Goal: Task Accomplishment & Management: Use online tool/utility

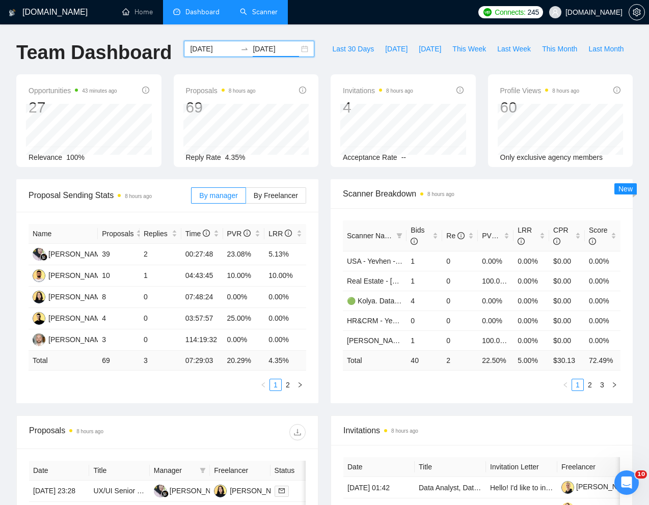
click at [254, 14] on link "Scanner" at bounding box center [259, 12] width 38 height 9
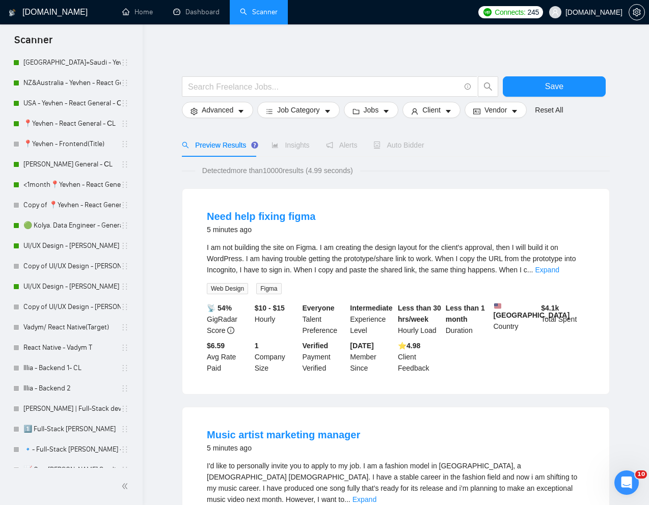
scroll to position [371, 0]
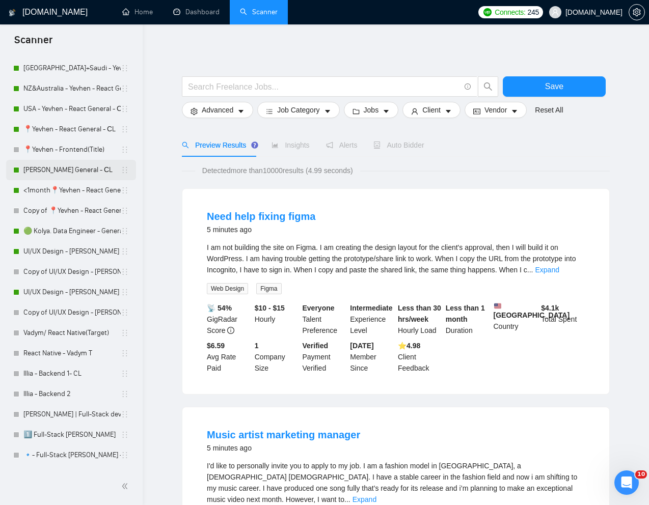
click at [59, 168] on link "[PERSON_NAME] General - СL" at bounding box center [71, 170] width 97 height 20
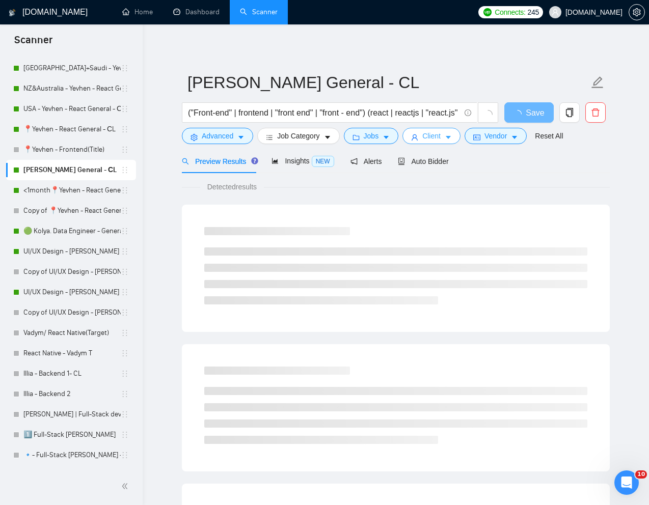
click at [430, 133] on span "Client" at bounding box center [431, 135] width 18 height 11
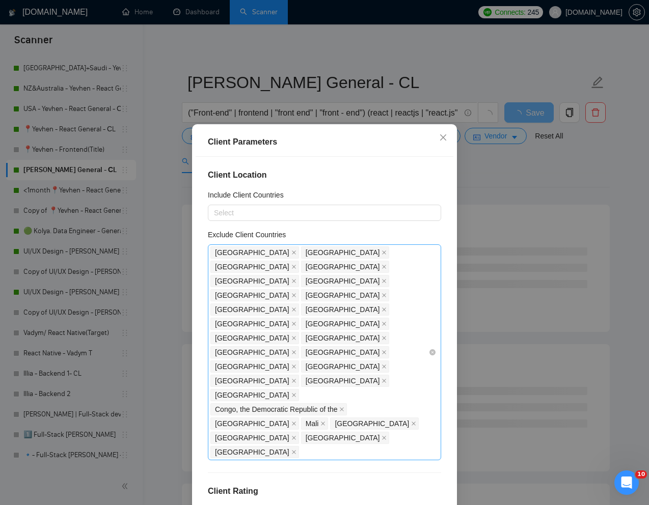
click at [419, 338] on div "[GEOGRAPHIC_DATA] [GEOGRAPHIC_DATA] [GEOGRAPHIC_DATA] [GEOGRAPHIC_DATA] [GEOGRA…" at bounding box center [319, 353] width 218 height 214
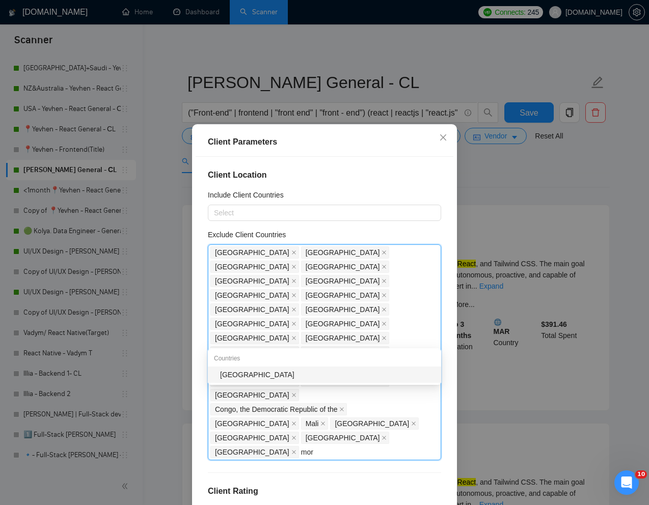
type input "moro"
click at [258, 375] on div "[GEOGRAPHIC_DATA]" at bounding box center [327, 374] width 215 height 11
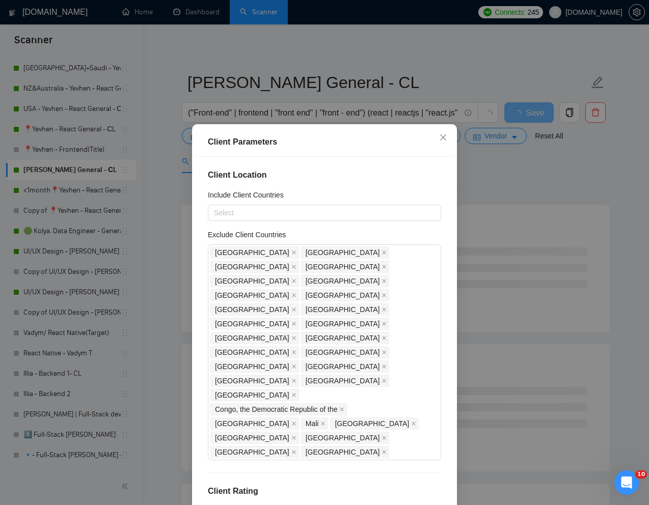
click at [450, 392] on div "Client Location Include Client Countries Select Exclude Client Countries [GEOGR…" at bounding box center [325, 334] width 258 height 354
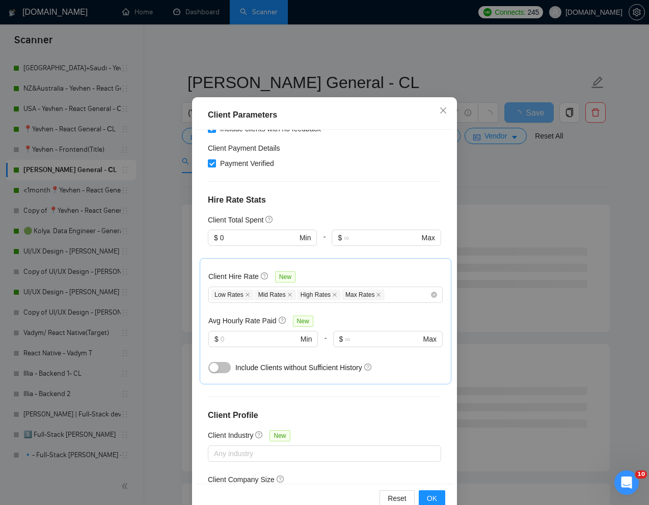
scroll to position [50, 0]
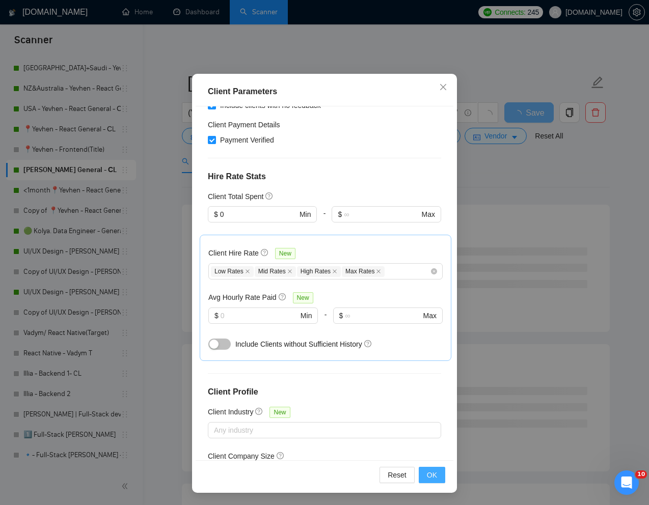
click at [430, 475] on span "OK" at bounding box center [432, 475] width 10 height 11
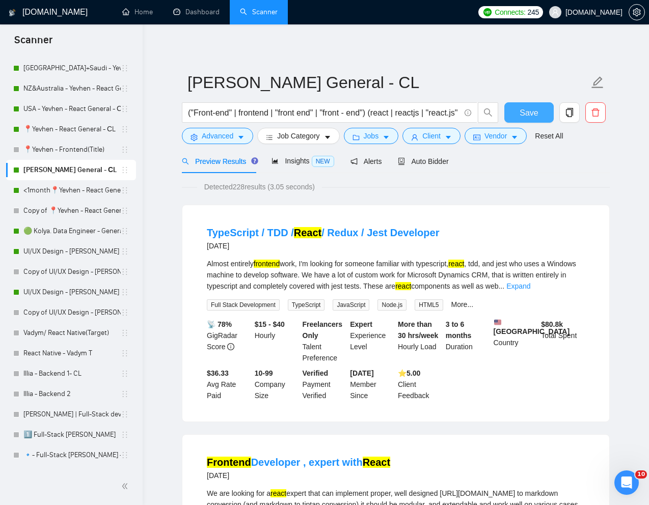
click at [531, 115] on span "Save" at bounding box center [529, 112] width 18 height 13
click at [71, 192] on link "<1month📍Yevhen - React General - СL" at bounding box center [71, 190] width 97 height 20
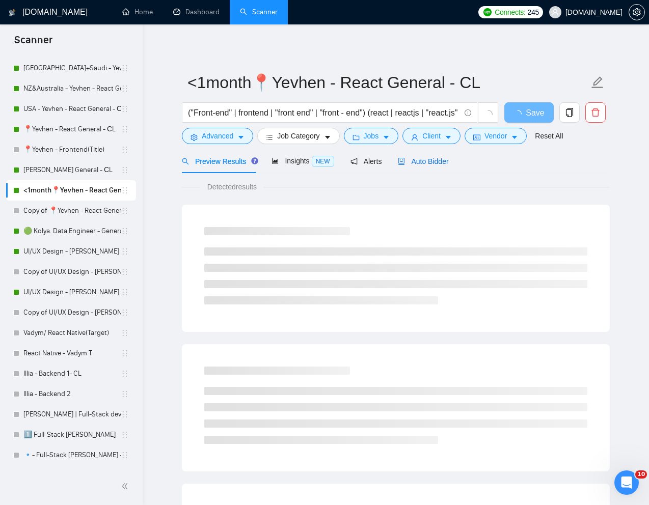
click at [431, 165] on span "Auto Bidder" at bounding box center [423, 161] width 50 height 8
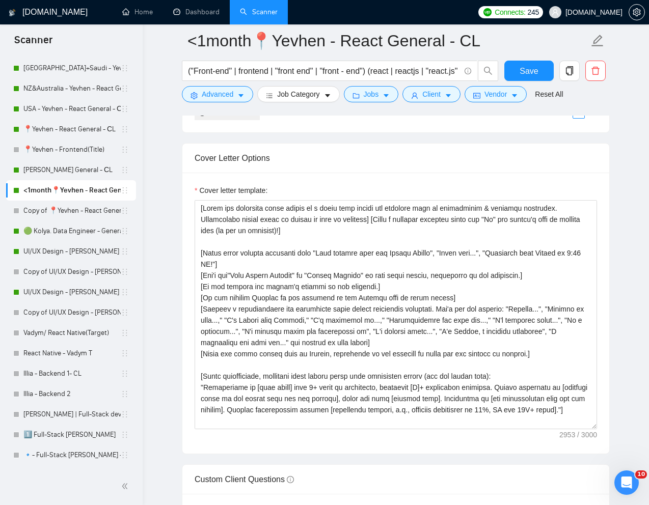
scroll to position [1117, 0]
click at [430, 91] on span "Client" at bounding box center [431, 94] width 18 height 11
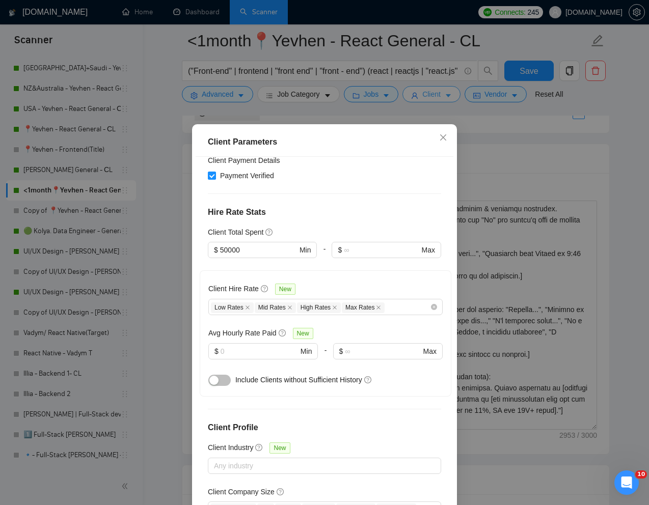
scroll to position [377, 0]
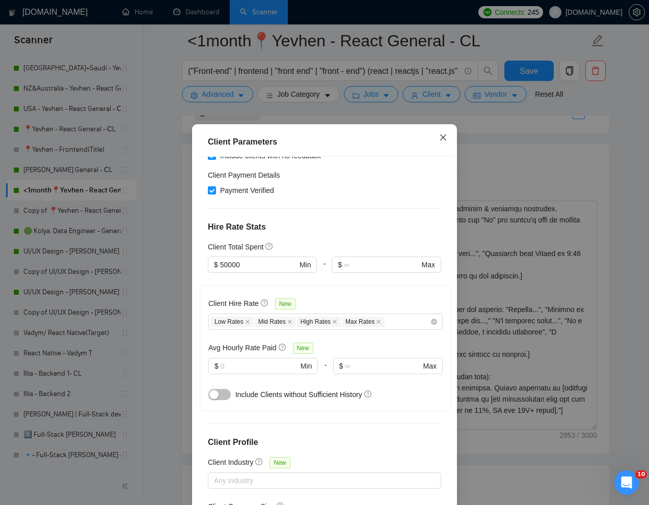
click at [442, 137] on icon "close" at bounding box center [443, 138] width 6 height 6
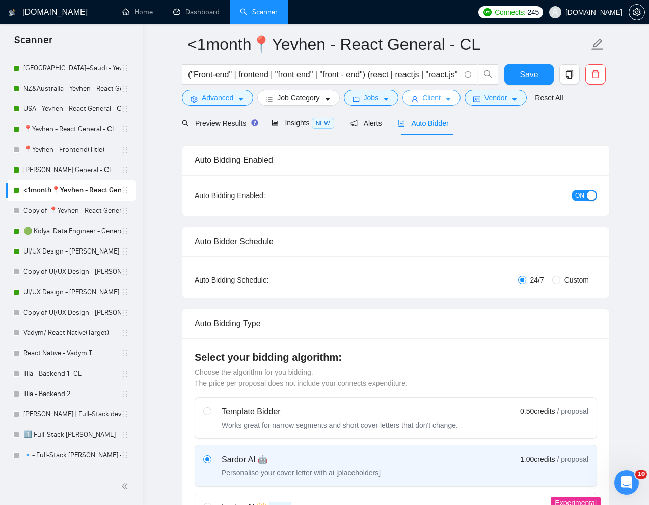
scroll to position [0, 0]
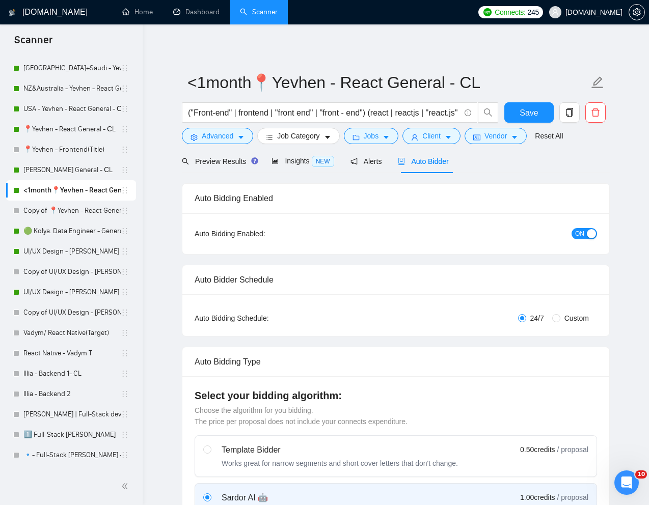
click at [578, 236] on span "ON" at bounding box center [579, 233] width 9 height 11
click at [533, 106] on span "Save" at bounding box center [529, 112] width 18 height 13
click at [62, 125] on link "📍Yevhen - React General - СL" at bounding box center [71, 129] width 97 height 20
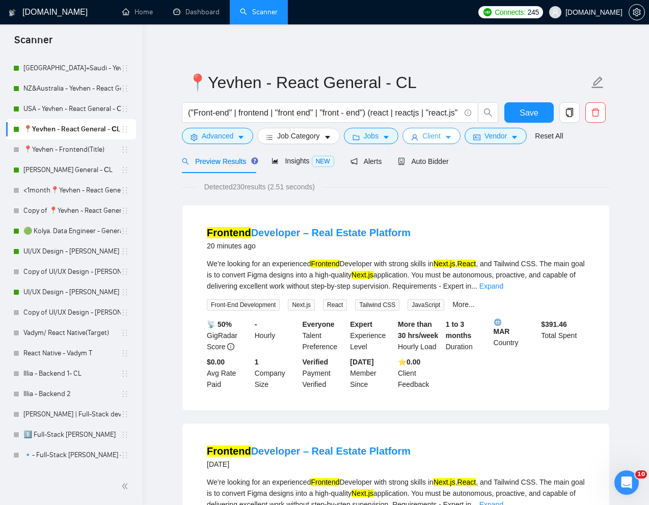
click at [441, 139] on span "Client" at bounding box center [431, 135] width 18 height 11
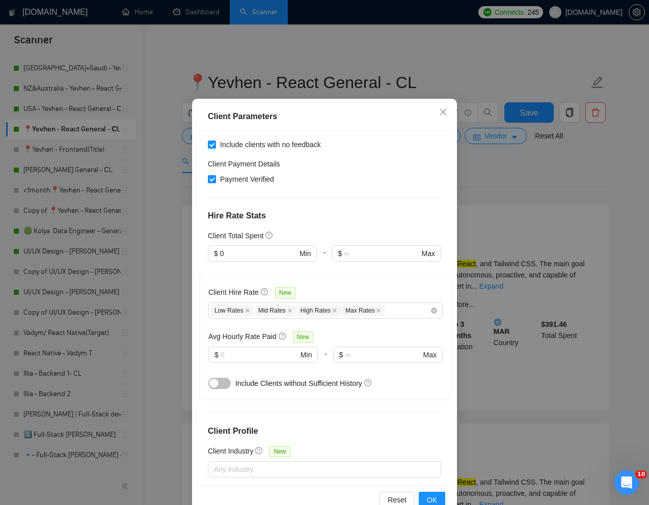
scroll to position [50, 0]
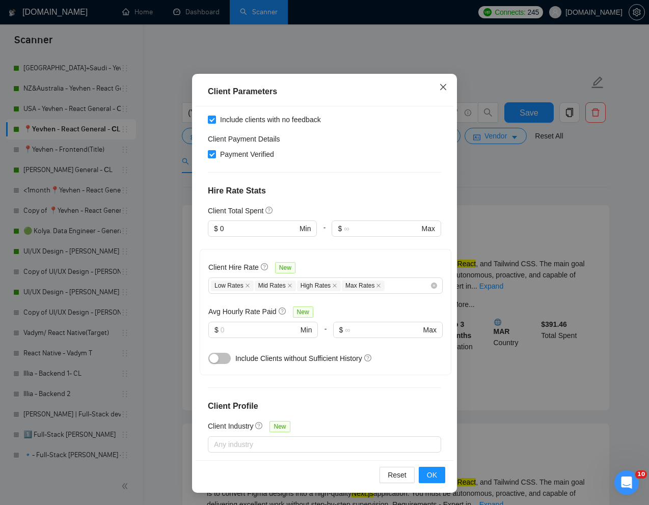
click at [442, 82] on span "Close" at bounding box center [444, 88] width 28 height 28
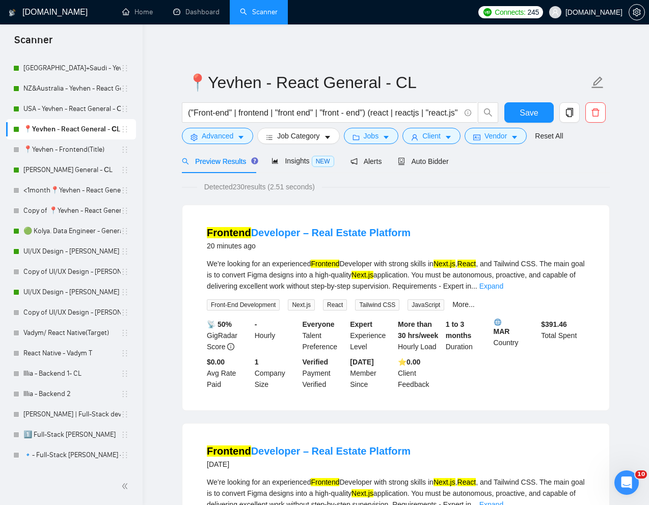
scroll to position [0, 0]
click at [436, 142] on span "Client" at bounding box center [431, 135] width 18 height 11
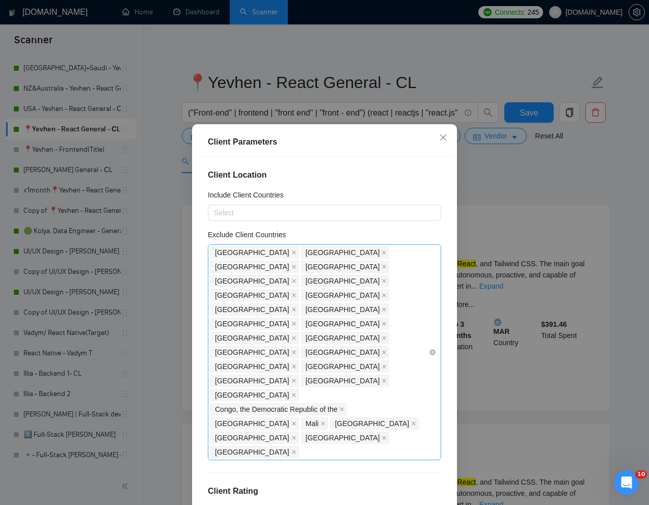
click at [417, 337] on div "[GEOGRAPHIC_DATA] [GEOGRAPHIC_DATA] [GEOGRAPHIC_DATA] [GEOGRAPHIC_DATA] [GEOGRA…" at bounding box center [319, 353] width 218 height 214
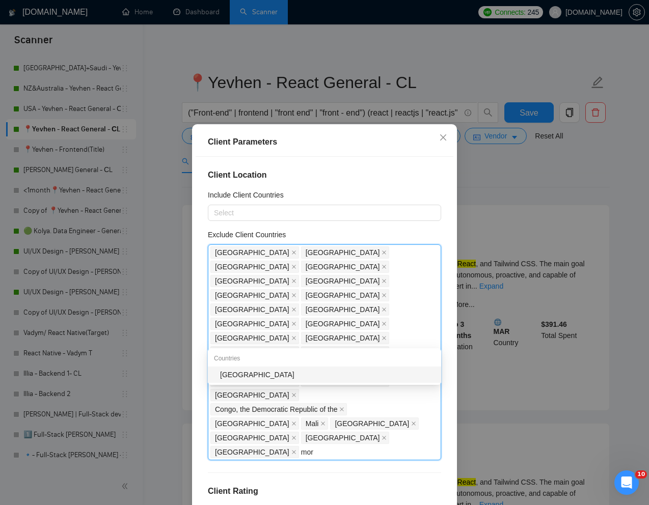
type input "moro"
click at [331, 374] on div "[GEOGRAPHIC_DATA]" at bounding box center [327, 374] width 215 height 11
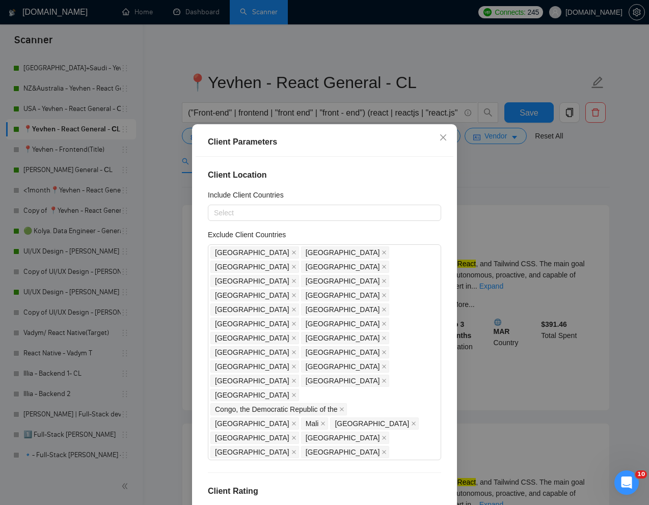
click at [451, 381] on div "Client Location Include Client Countries Select Exclude Client Countries [GEOGR…" at bounding box center [325, 334] width 258 height 354
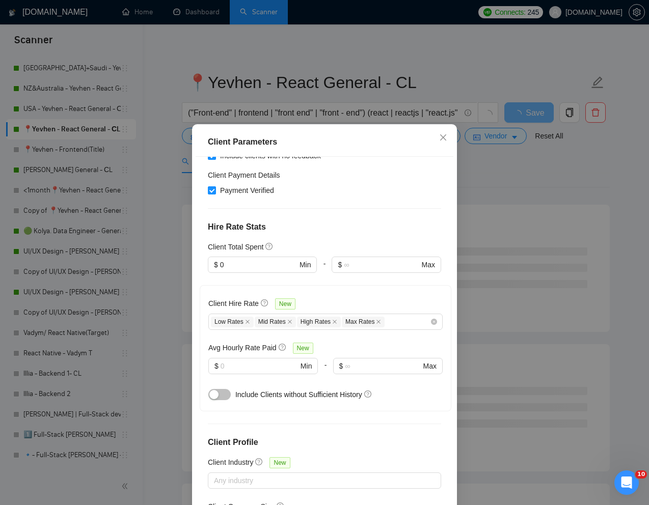
scroll to position [50, 0]
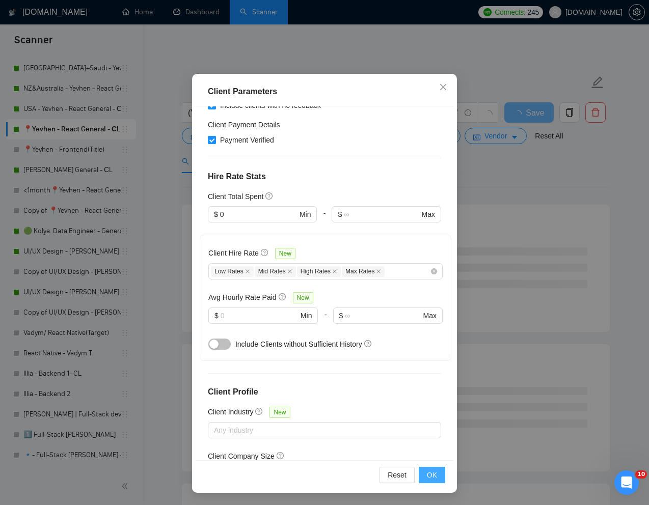
click at [435, 475] on span "OK" at bounding box center [432, 475] width 10 height 11
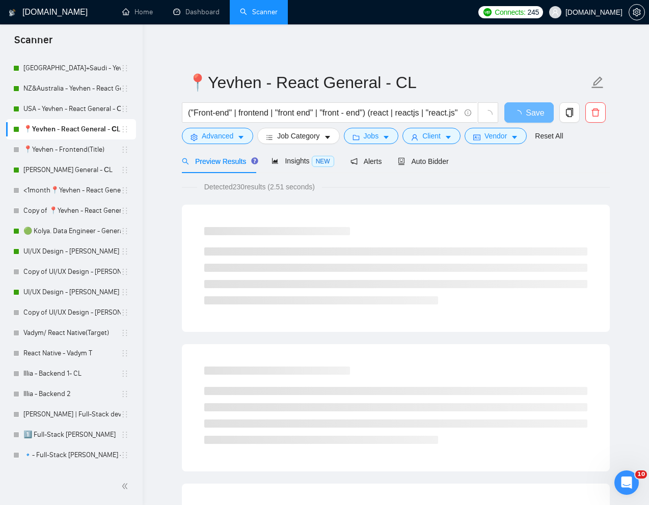
scroll to position [0, 0]
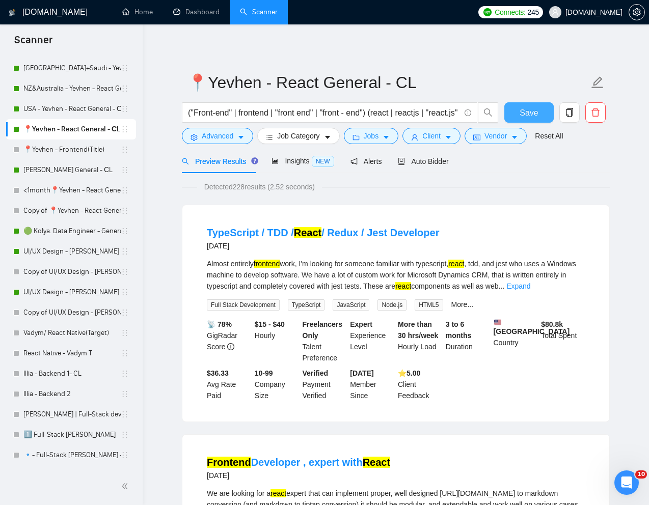
click at [527, 111] on span "Save" at bounding box center [529, 112] width 18 height 13
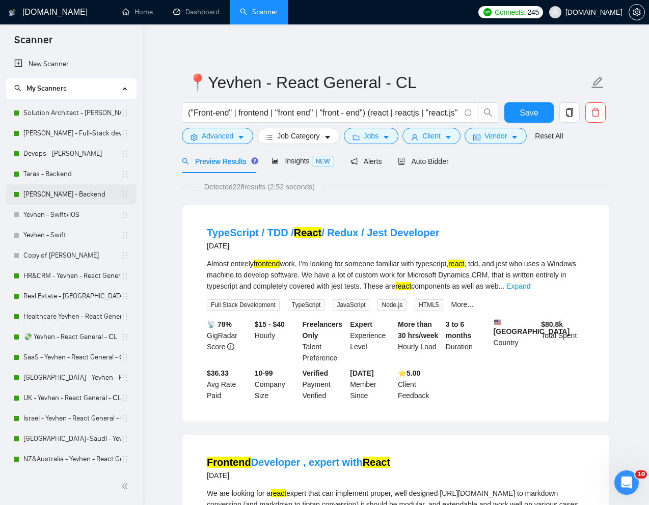
click at [35, 191] on link "[PERSON_NAME] - Backend" at bounding box center [71, 194] width 97 height 20
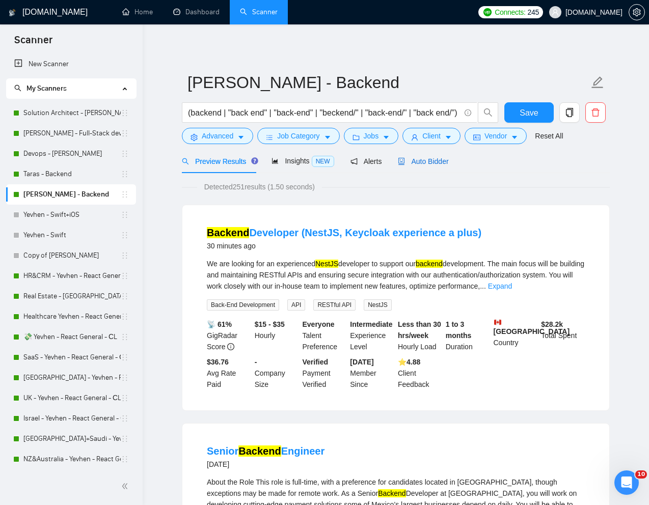
click at [446, 159] on span "Auto Bidder" at bounding box center [423, 161] width 50 height 8
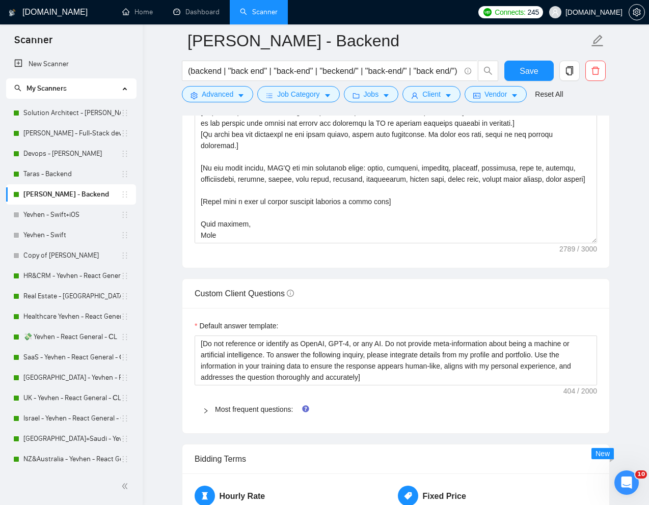
scroll to position [1282, 0]
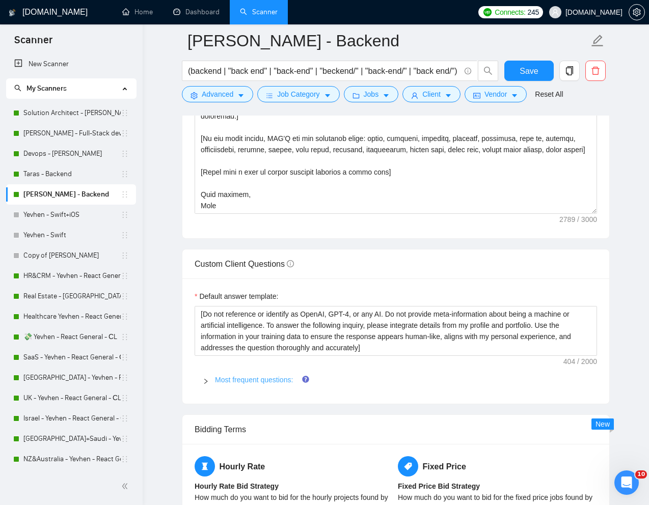
click at [227, 381] on link "Most frequent questions:" at bounding box center [254, 380] width 78 height 8
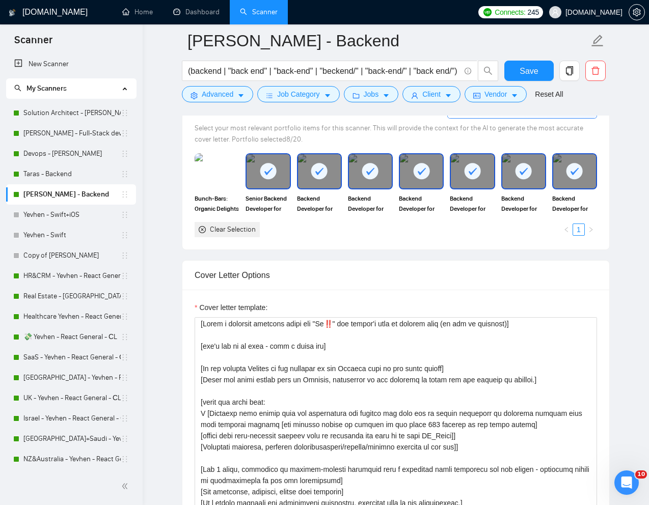
scroll to position [0, 0]
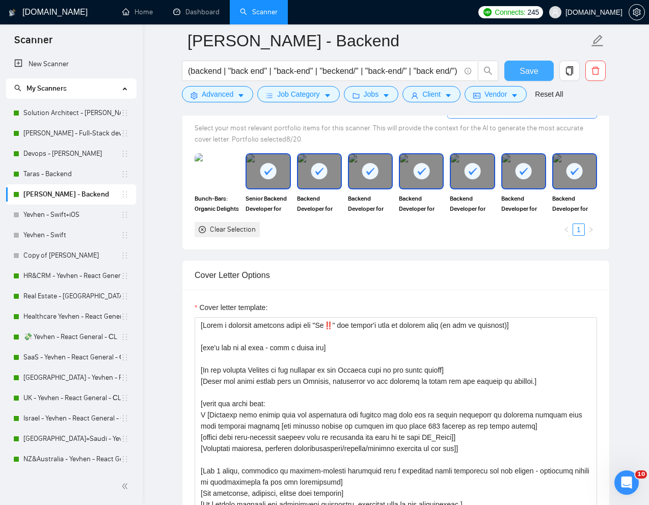
click at [529, 75] on span "Save" at bounding box center [529, 71] width 18 height 13
click at [49, 171] on link "Taras - Backend" at bounding box center [71, 174] width 97 height 20
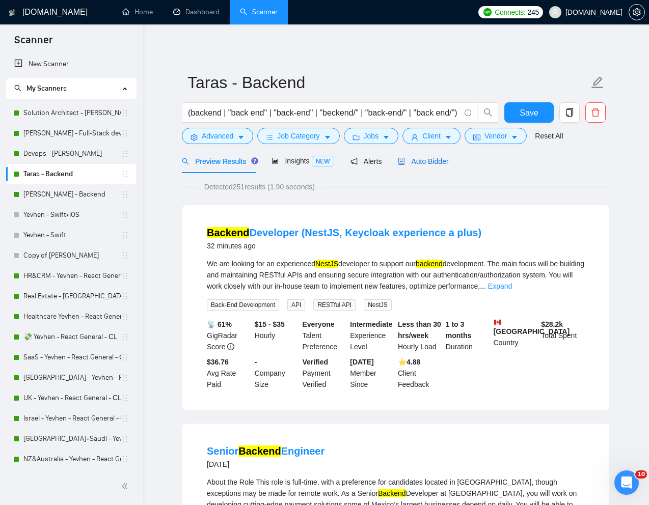
click at [425, 164] on span "Auto Bidder" at bounding box center [423, 161] width 50 height 8
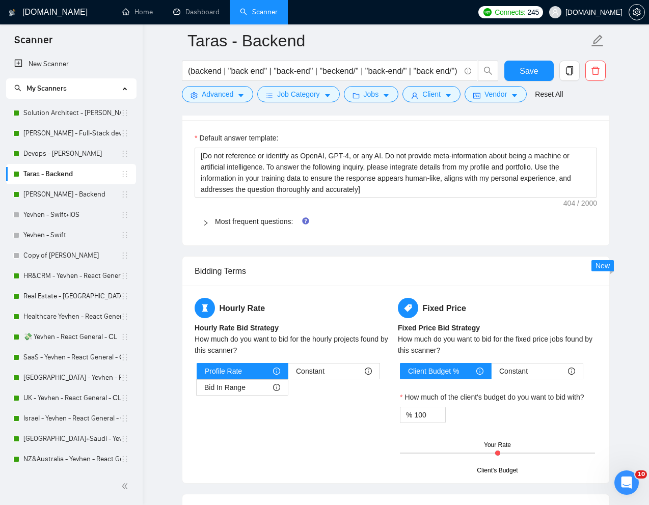
scroll to position [1403, 0]
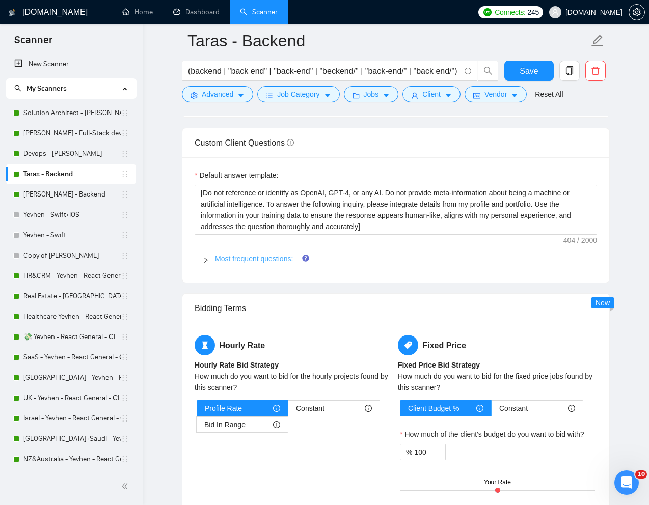
click at [245, 263] on link "Most frequent questions:" at bounding box center [254, 259] width 78 height 8
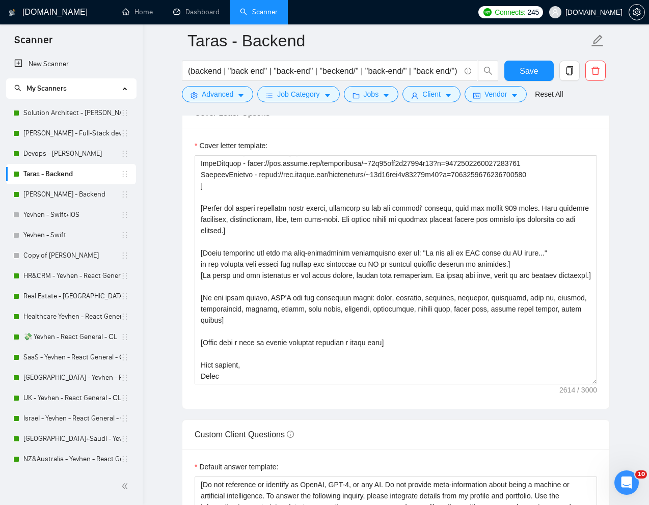
scroll to position [0, 0]
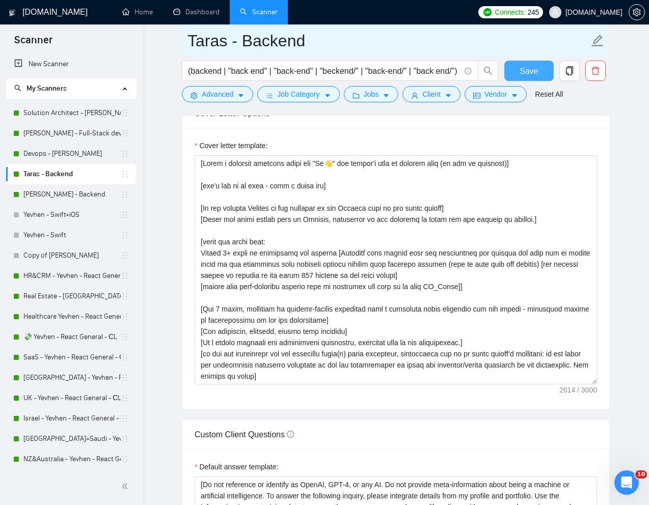
click at [533, 74] on span "Save" at bounding box center [529, 71] width 18 height 13
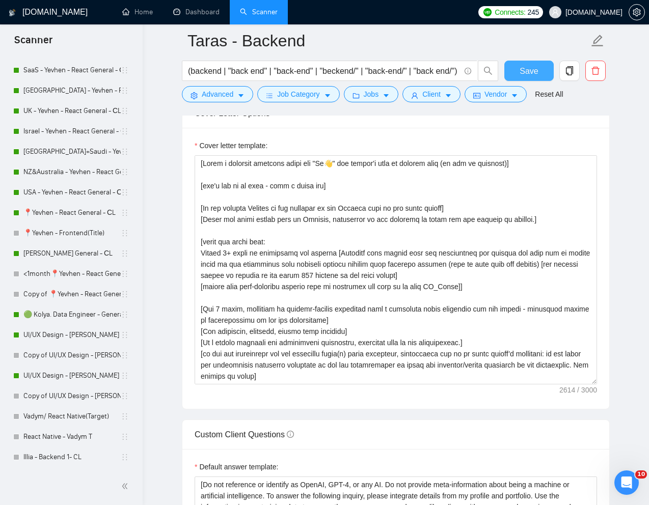
scroll to position [304, 0]
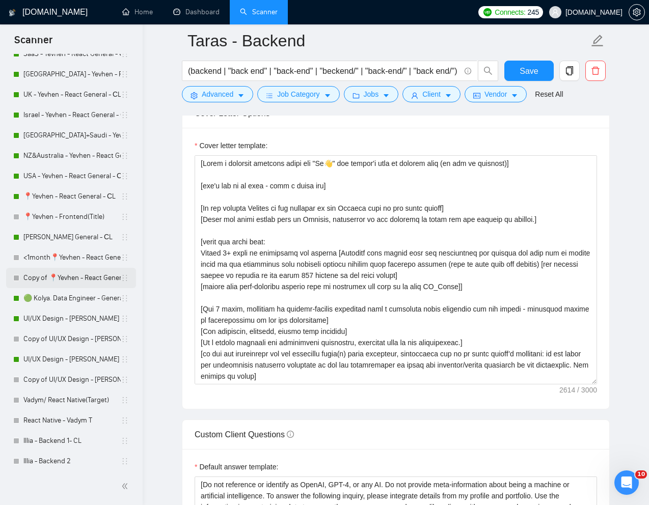
click at [46, 276] on link "Copy of 📍Yevhen - React General - СL" at bounding box center [71, 278] width 97 height 20
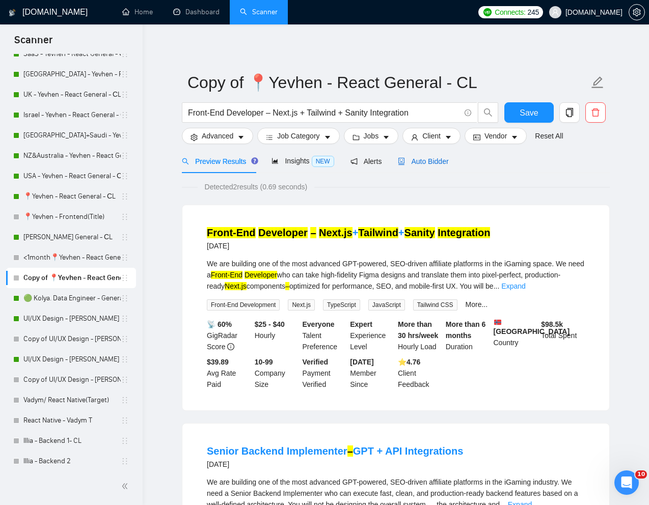
click at [429, 163] on span "Auto Bidder" at bounding box center [423, 161] width 50 height 8
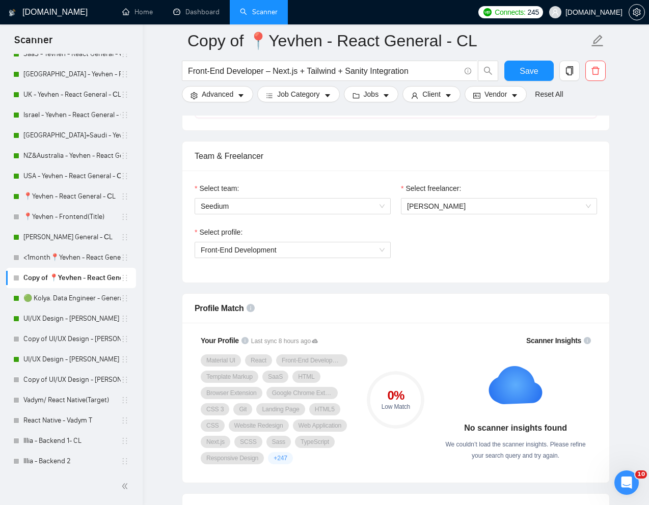
scroll to position [470, 0]
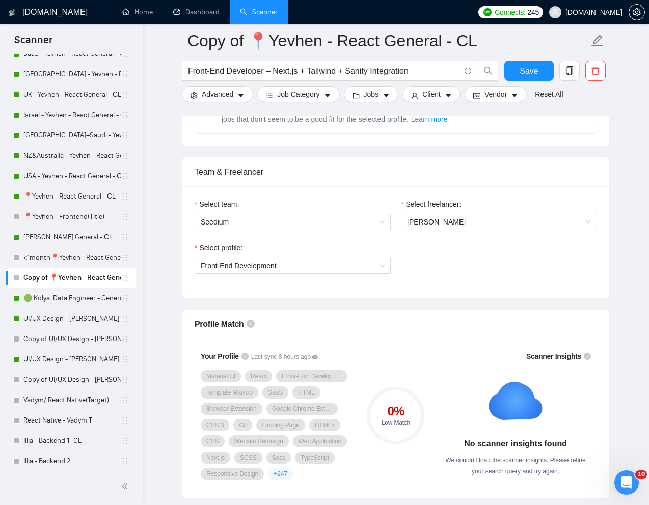
click at [491, 220] on span "[PERSON_NAME]" at bounding box center [499, 222] width 184 height 15
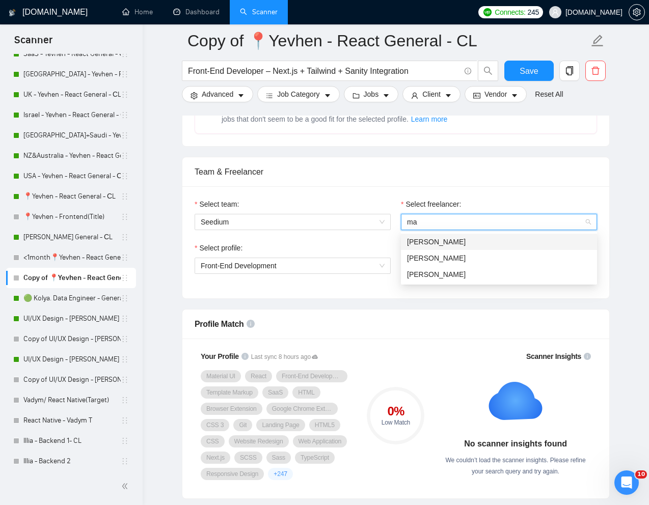
type input "m"
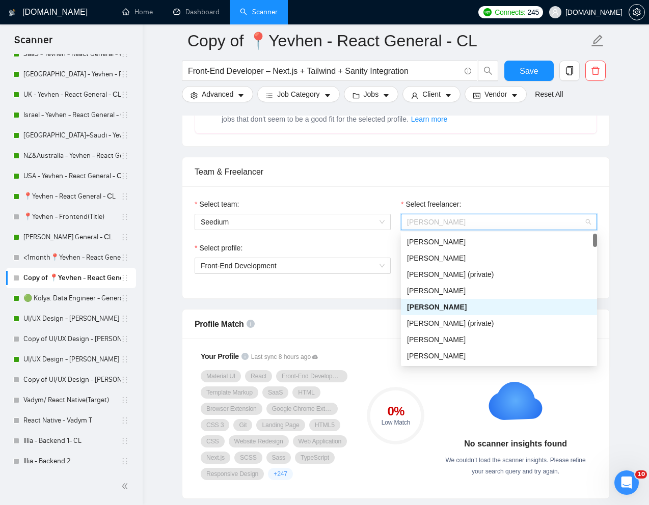
click at [563, 181] on div "Team & Freelancer" at bounding box center [396, 171] width 403 height 29
